Goal: Information Seeking & Learning: Learn about a topic

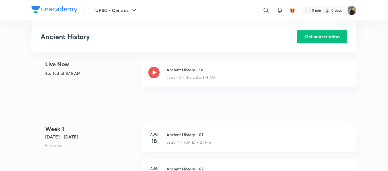
scroll to position [134, 0]
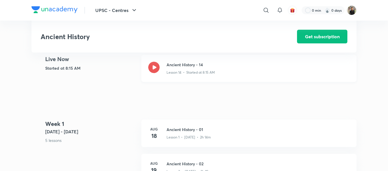
click at [156, 73] on icon at bounding box center [153, 67] width 11 height 11
